Goal: Check status: Check status

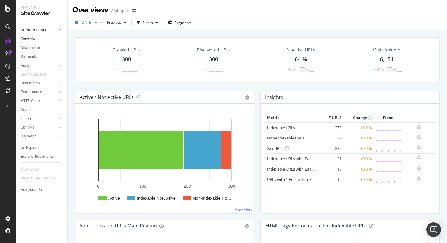
click at [92, 22] on span "[DATE]" at bounding box center [87, 22] width 12 height 5
click at [92, 24] on span "[DATE]" at bounding box center [87, 22] width 12 height 5
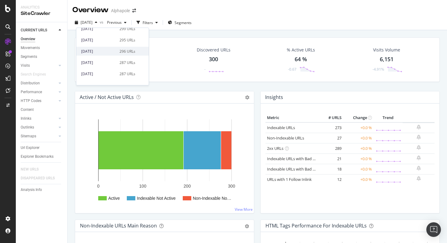
click at [107, 50] on div "[DATE]" at bounding box center [98, 50] width 35 height 5
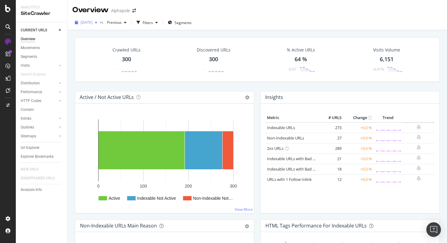
click at [91, 23] on span "[DATE]" at bounding box center [87, 22] width 12 height 5
click at [105, 79] on div "[DATE]" at bounding box center [98, 77] width 35 height 5
